Goal: Information Seeking & Learning: Learn about a topic

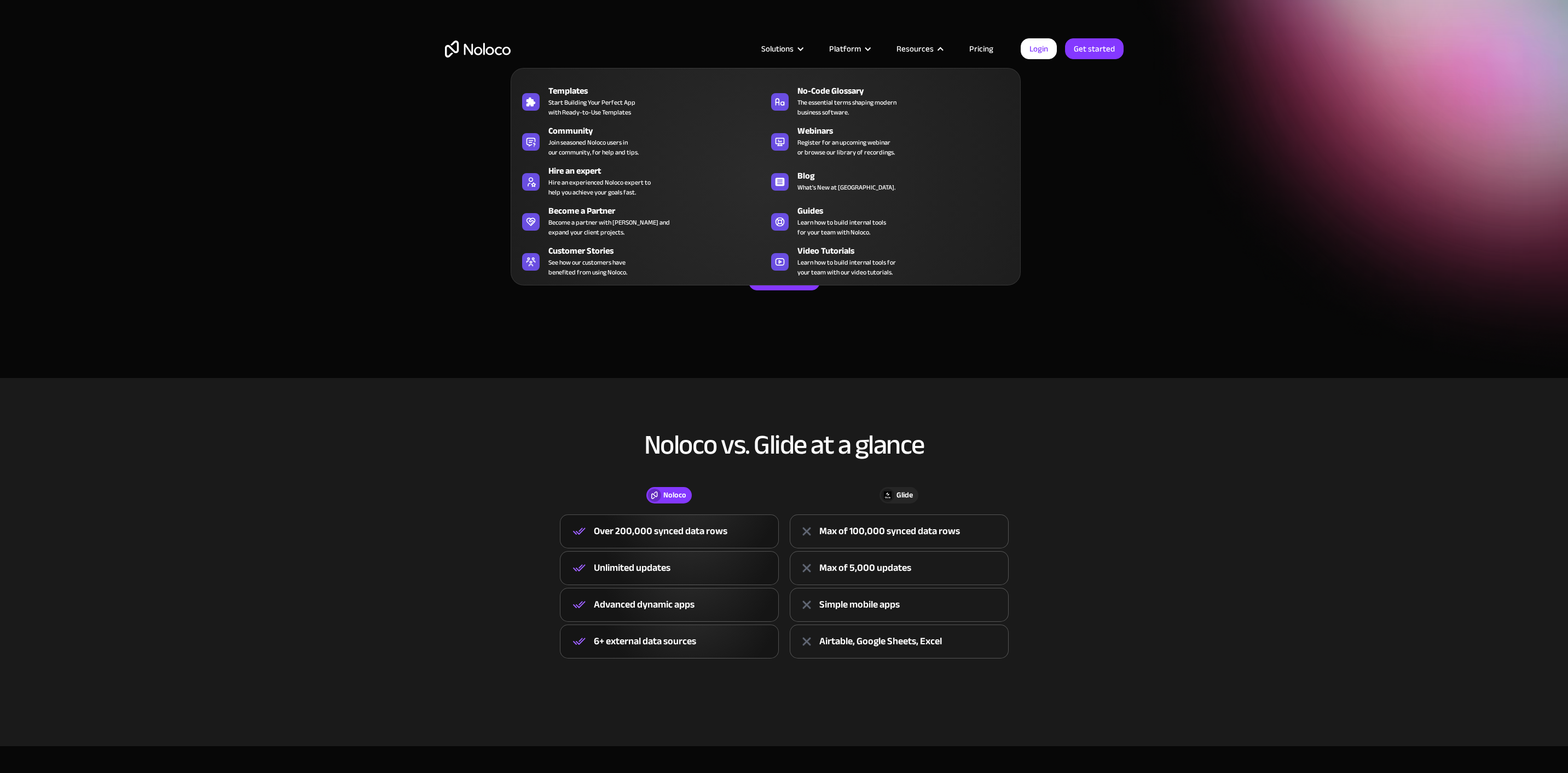
click at [987, 52] on nav "Templates Start Building Your Perfect App with Ready-to-Use Templates No-Code G…" at bounding box center [766, 169] width 511 height 233
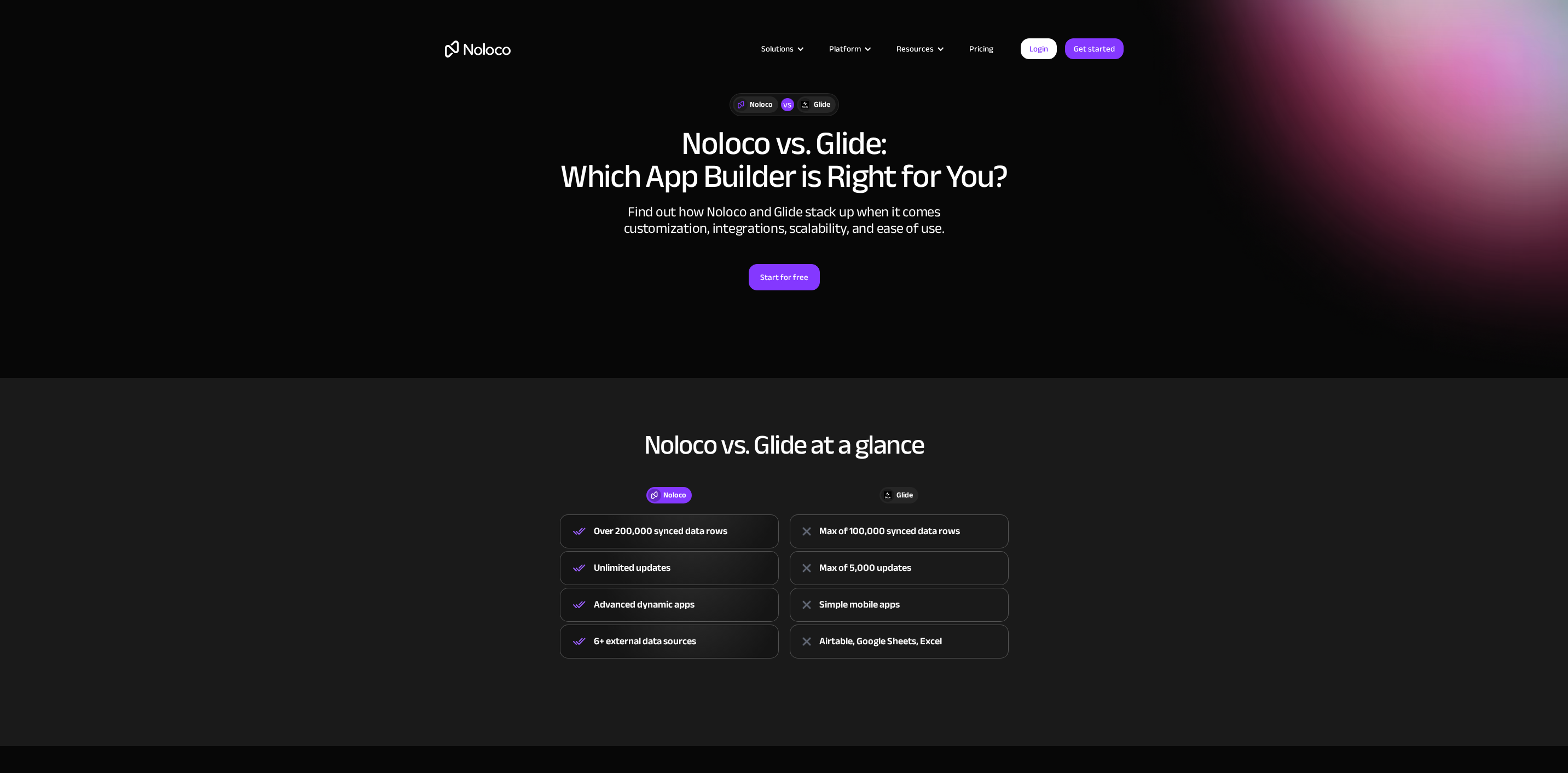
click at [985, 50] on link "Pricing" at bounding box center [982, 48] width 51 height 14
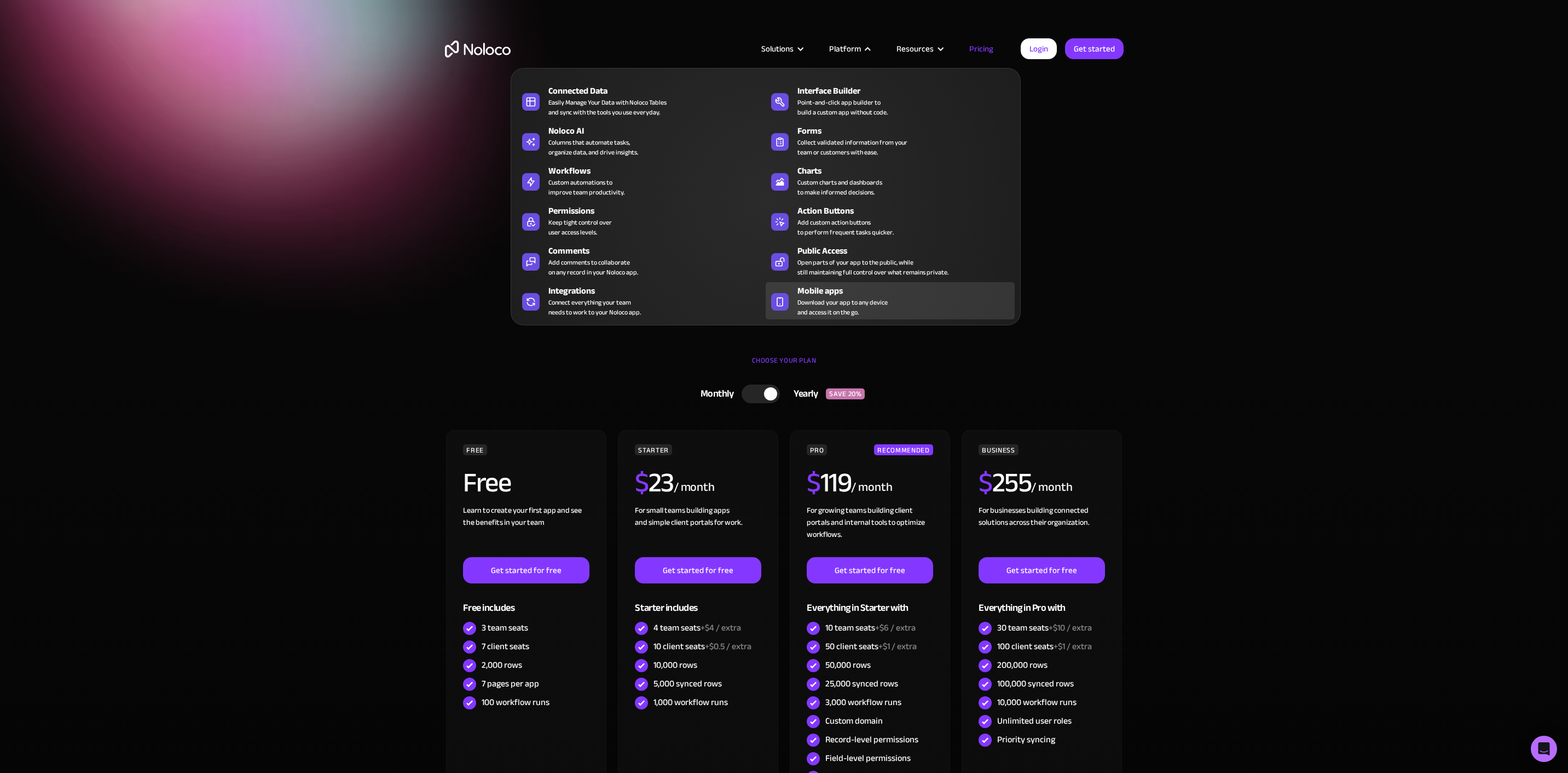
click at [874, 298] on span "Download your app to any device and access it on the go." at bounding box center [843, 308] width 91 height 20
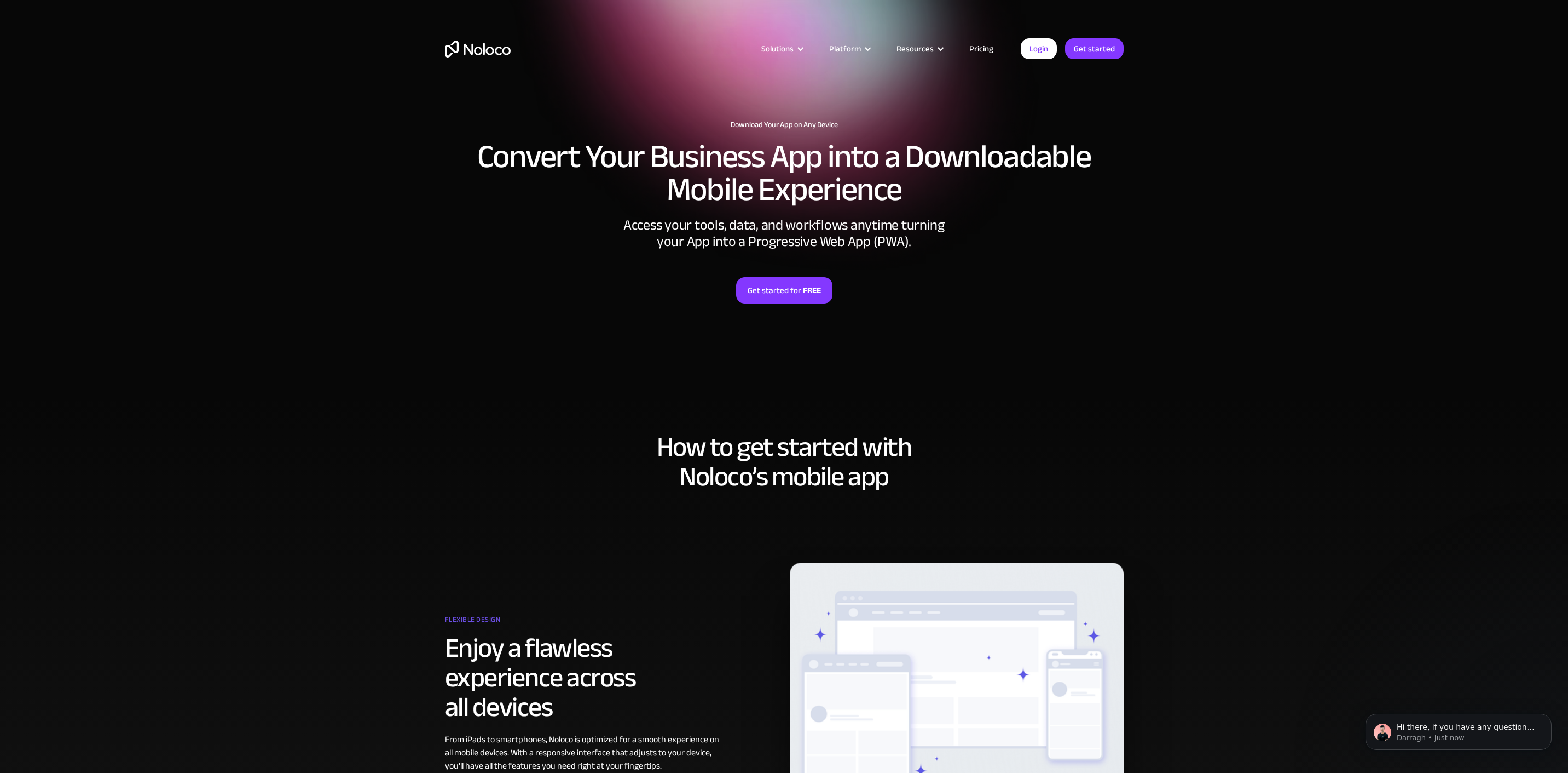
click at [989, 51] on link "Pricing" at bounding box center [982, 48] width 51 height 14
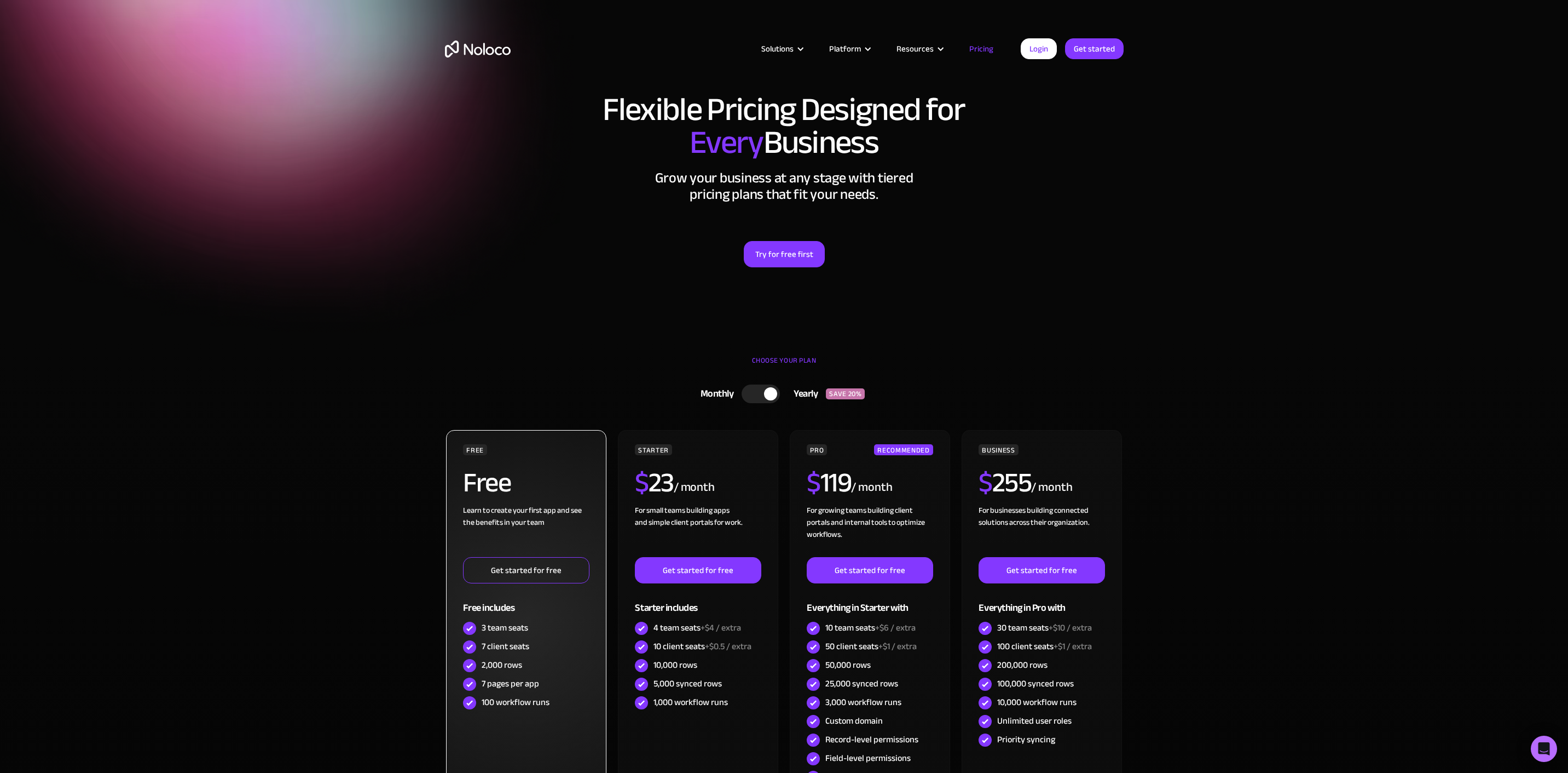
click at [519, 571] on link "Get started for free" at bounding box center [526, 570] width 126 height 27
